Goal: Find specific page/section: Find specific page/section

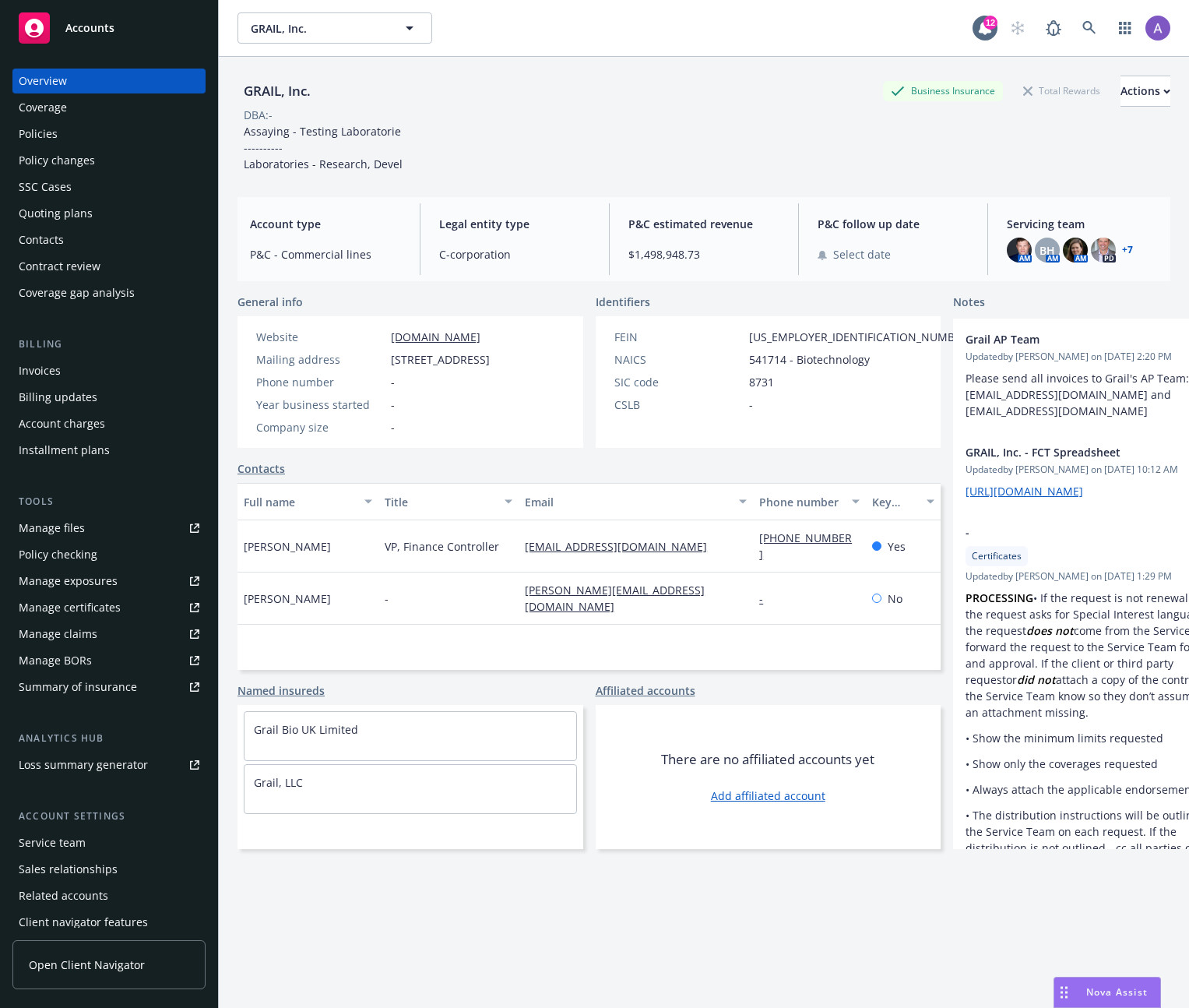
click at [515, 100] on div "GRAIL, Inc. Business Insurance Total Rewards Actions" at bounding box center [704, 91] width 933 height 31
